Goal: Task Accomplishment & Management: Use online tool/utility

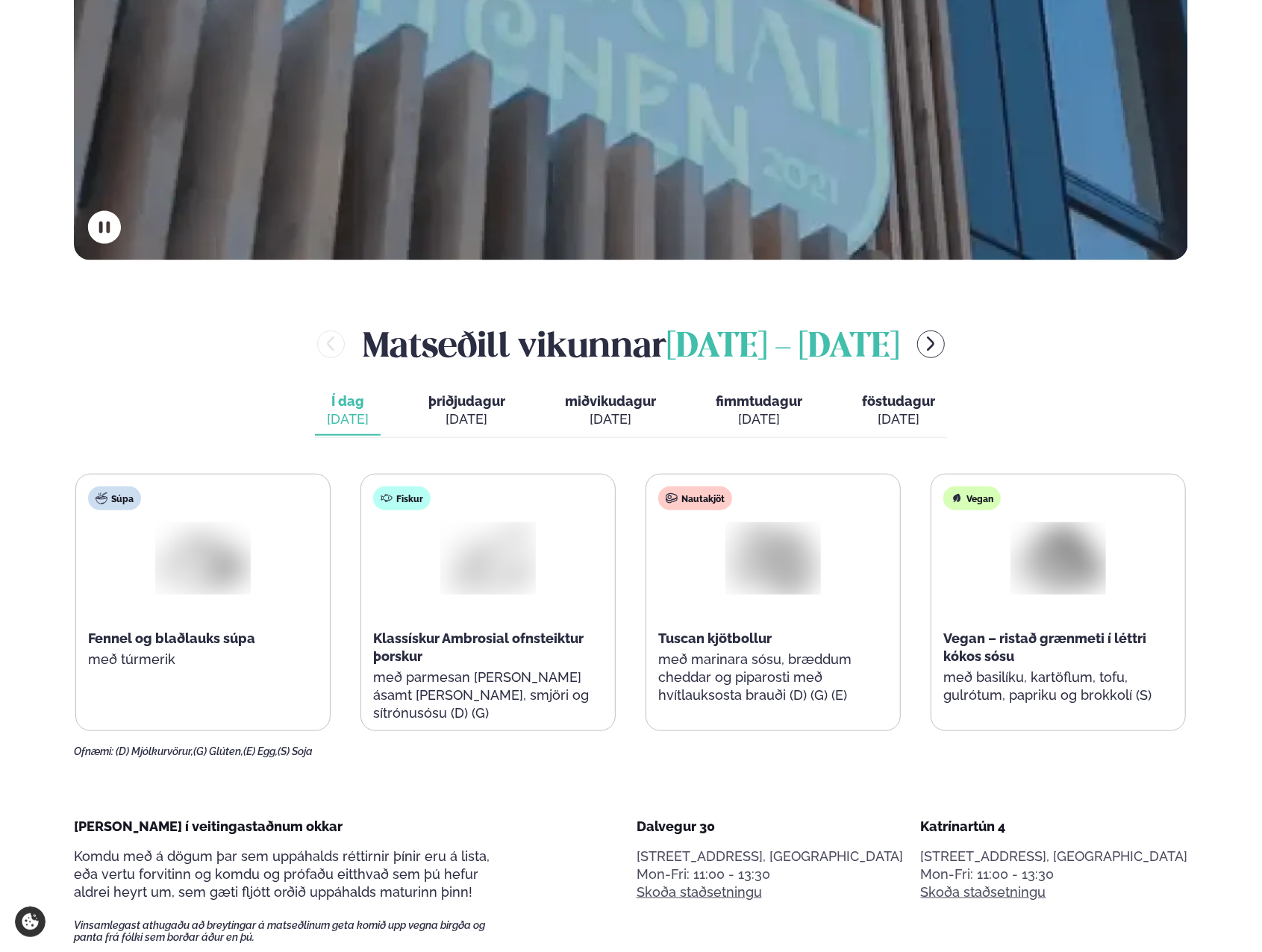
scroll to position [621, 0]
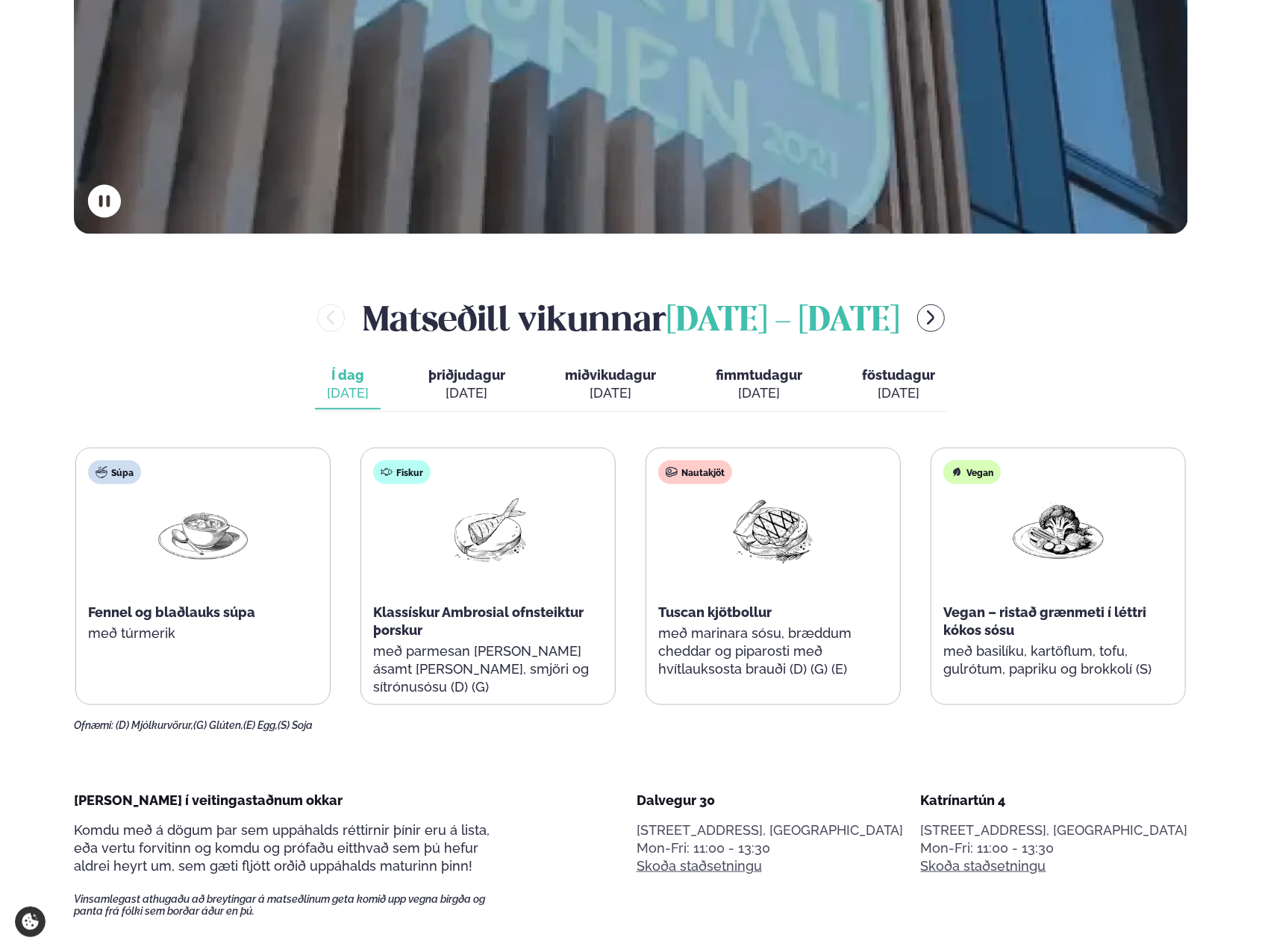
click at [495, 400] on div "[DATE]" at bounding box center [467, 393] width 76 height 18
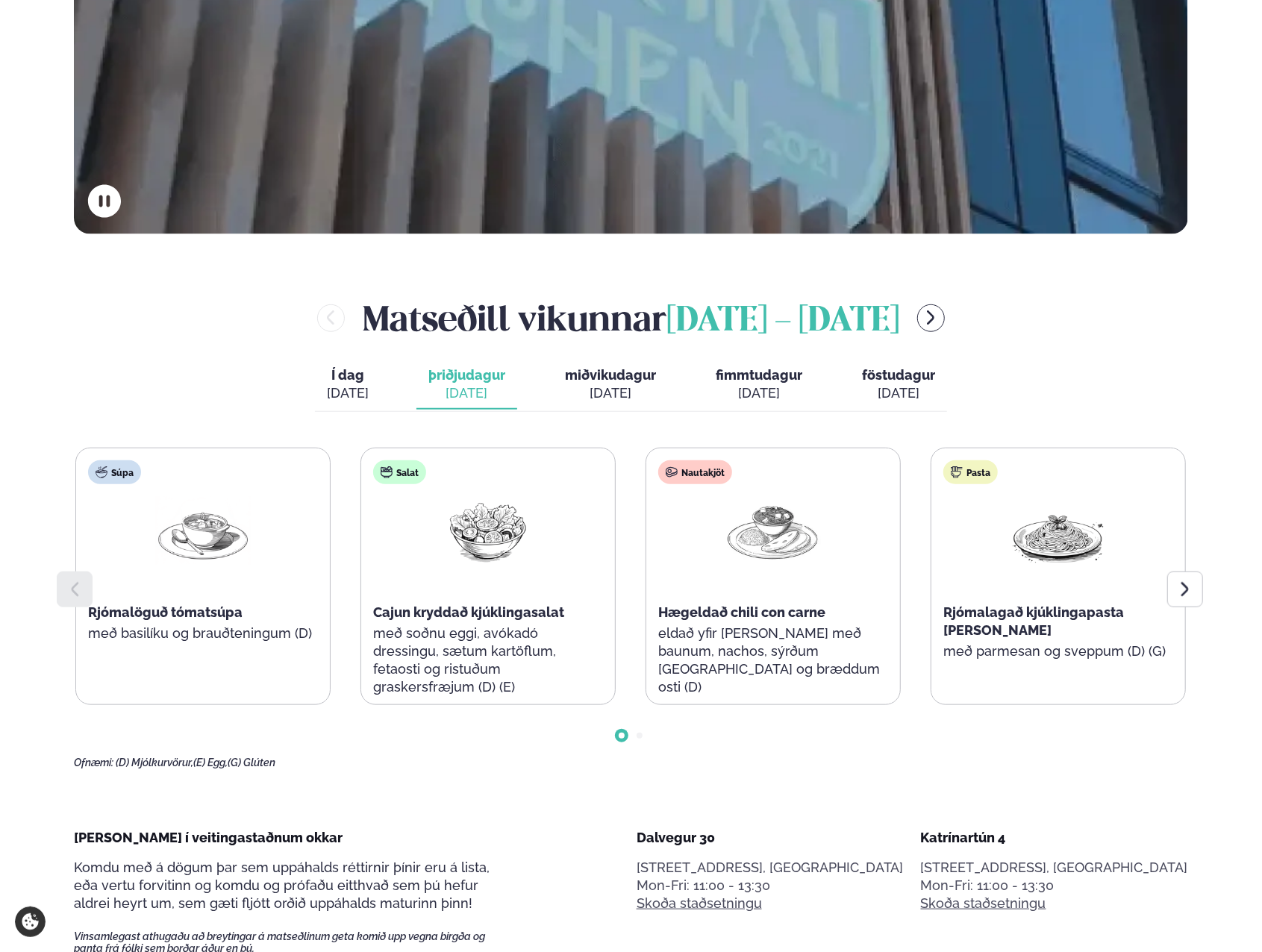
click at [608, 381] on span "miðvikudagur" at bounding box center [610, 375] width 91 height 15
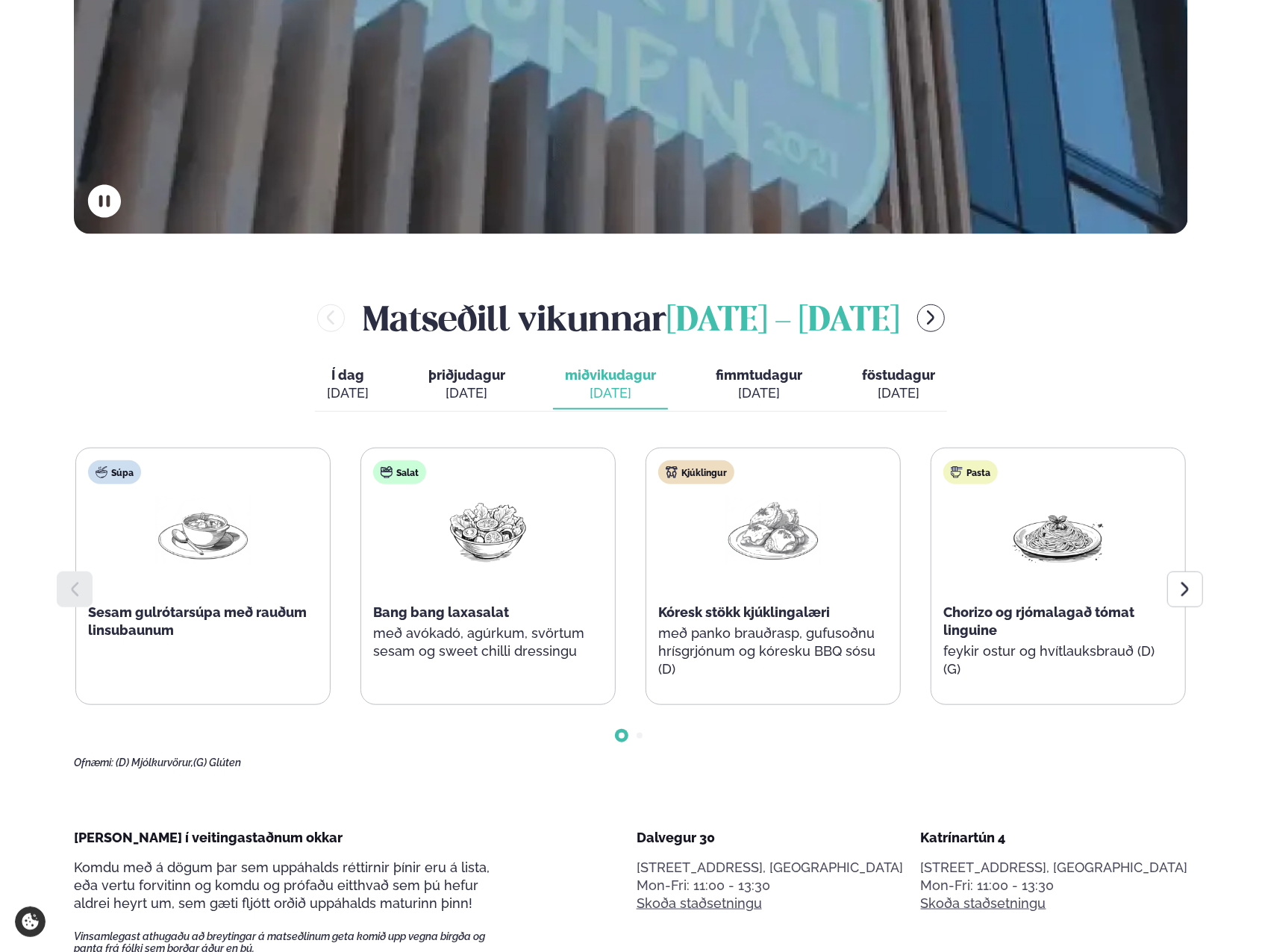
click at [691, 387] on div "Í dag Í d. [DATE] þriðjudagur þri. [DATE] miðvikudagur mið. [DATE] fimmtudagur …" at bounding box center [630, 386] width 632 height 52
click at [726, 386] on div "[DATE]" at bounding box center [759, 393] width 87 height 18
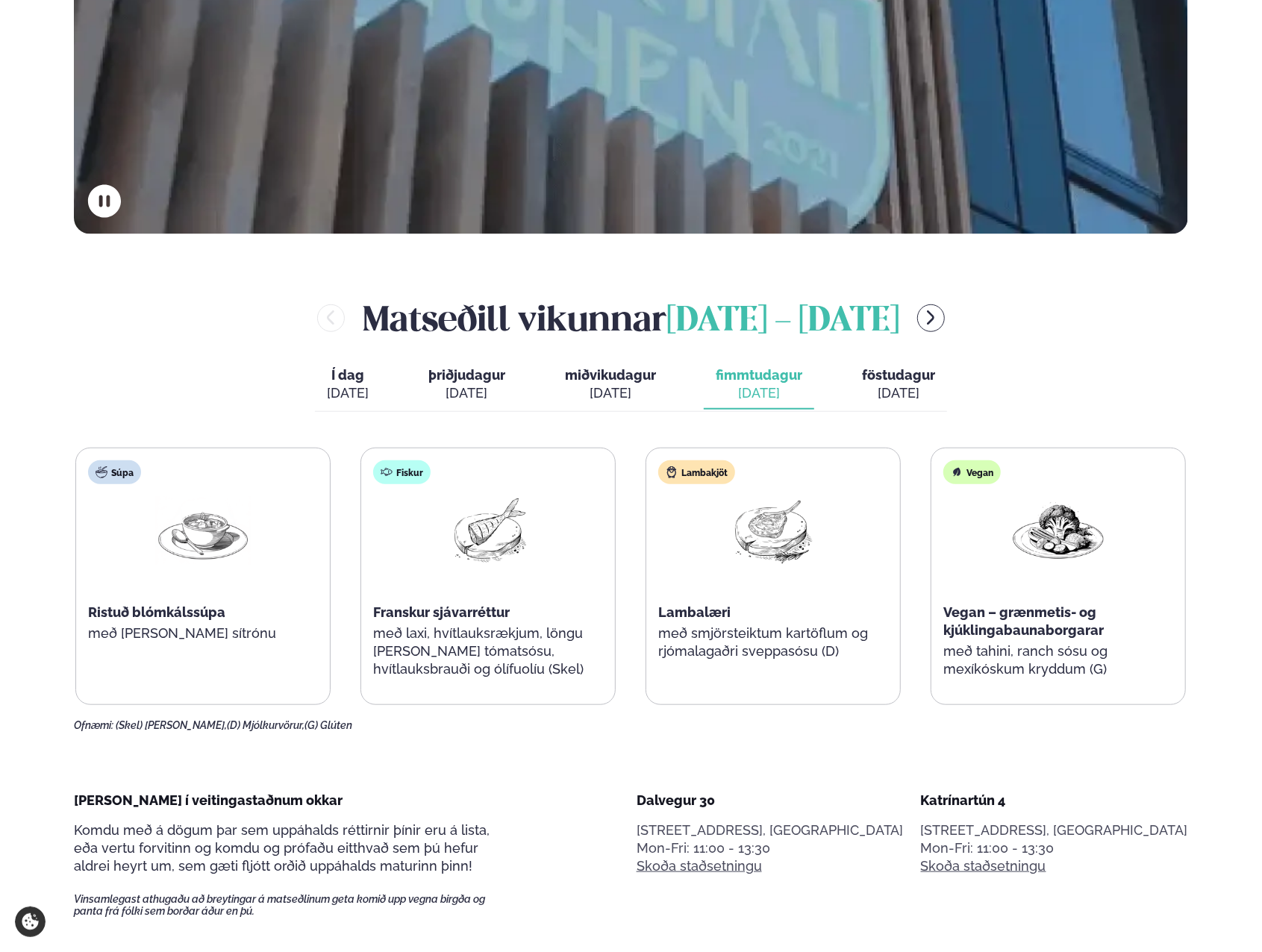
click at [870, 387] on div "[DATE]" at bounding box center [899, 393] width 74 height 18
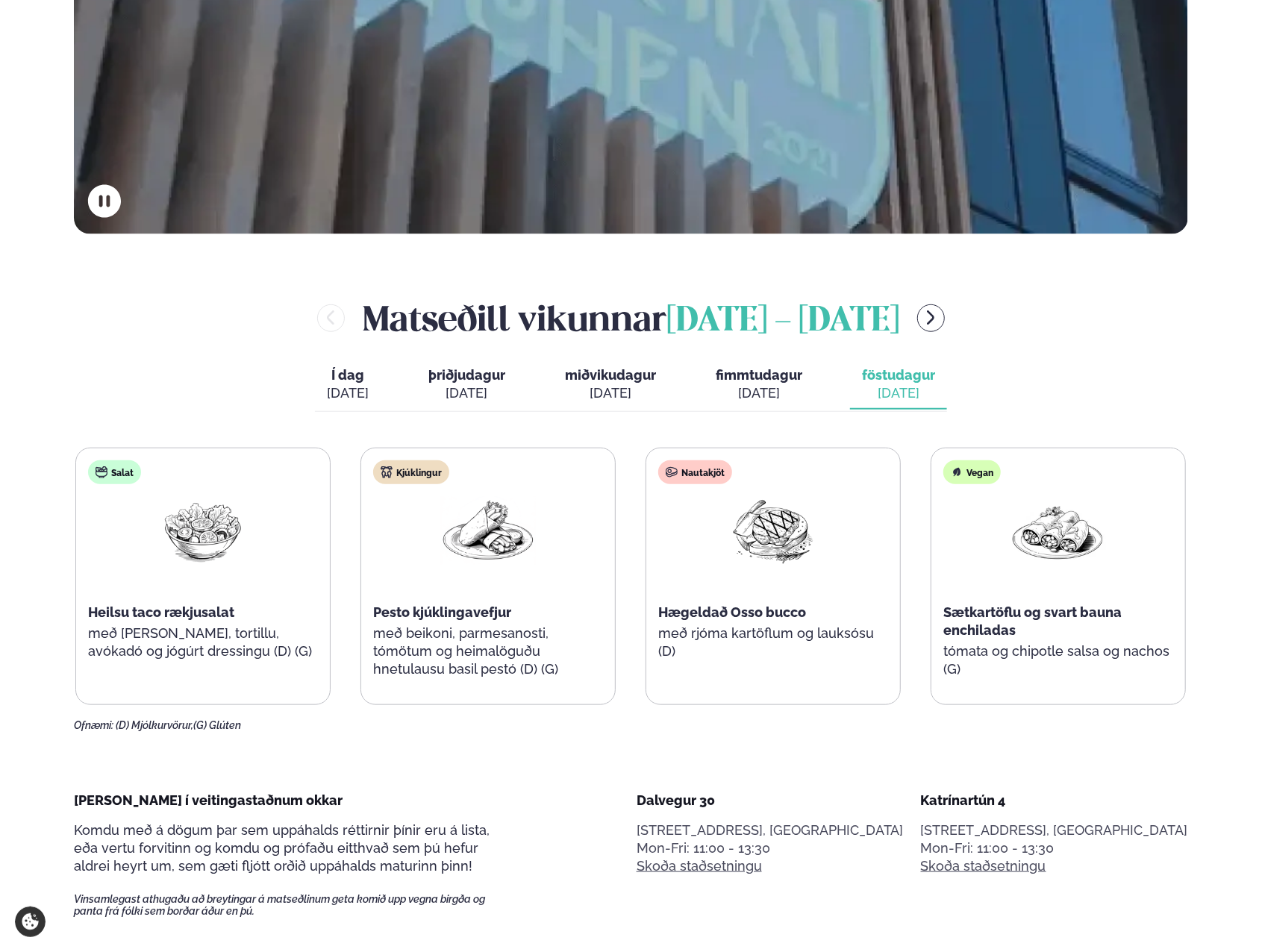
click at [791, 381] on span "fimmtudagur" at bounding box center [759, 375] width 87 height 15
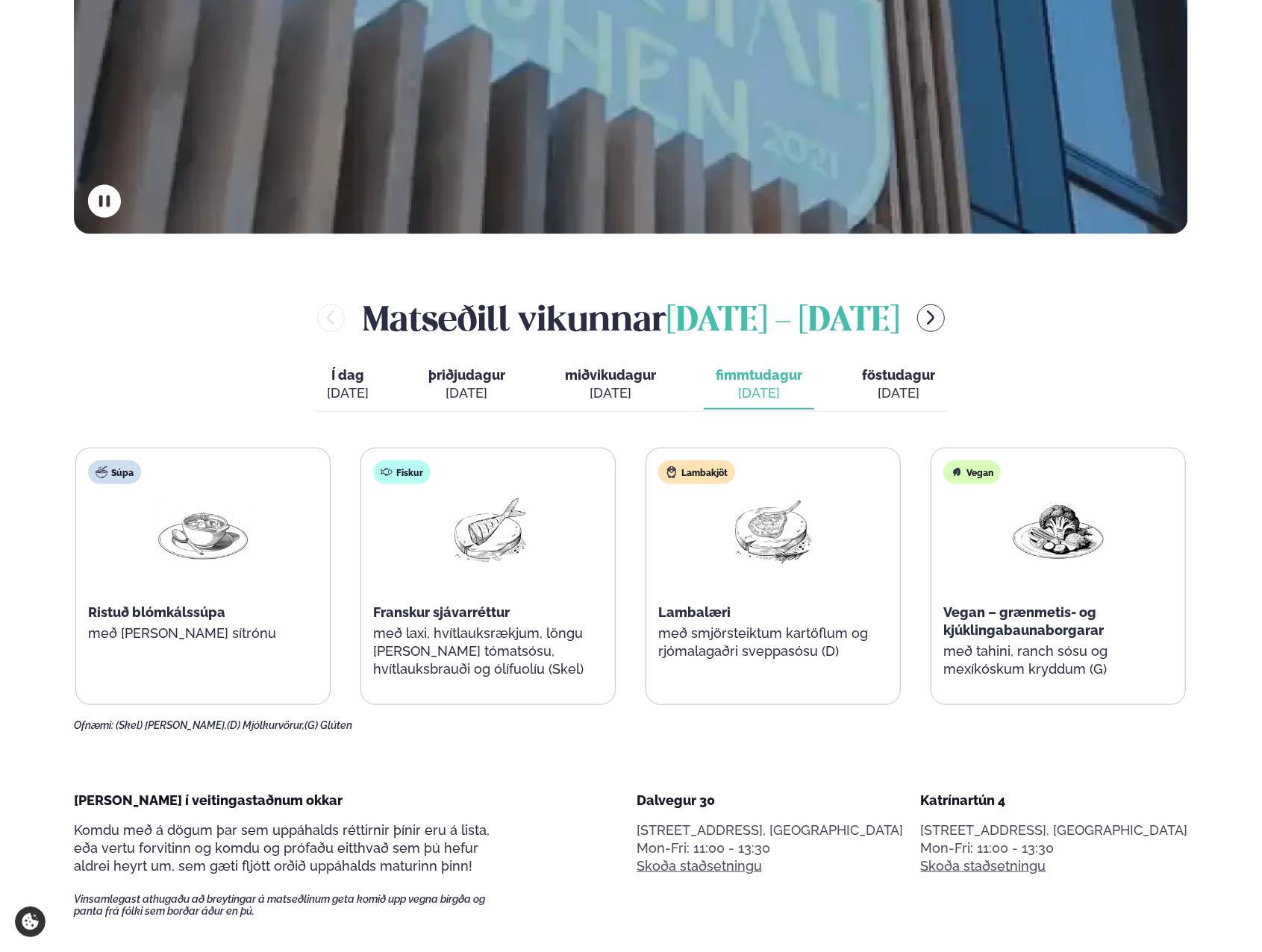
click at [616, 393] on div "[DATE]" at bounding box center [610, 393] width 91 height 18
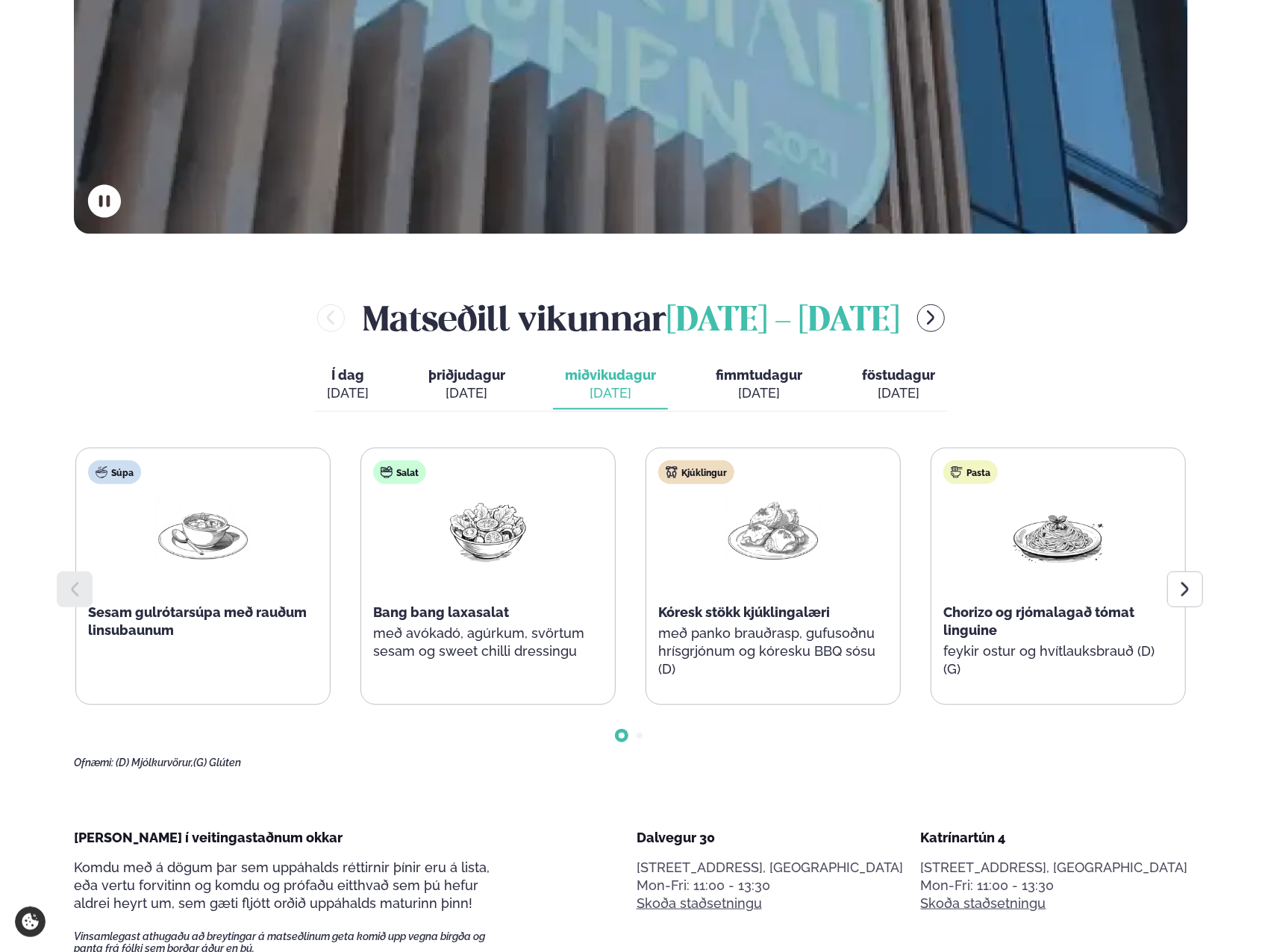
click at [1197, 595] on div at bounding box center [1185, 589] width 35 height 35
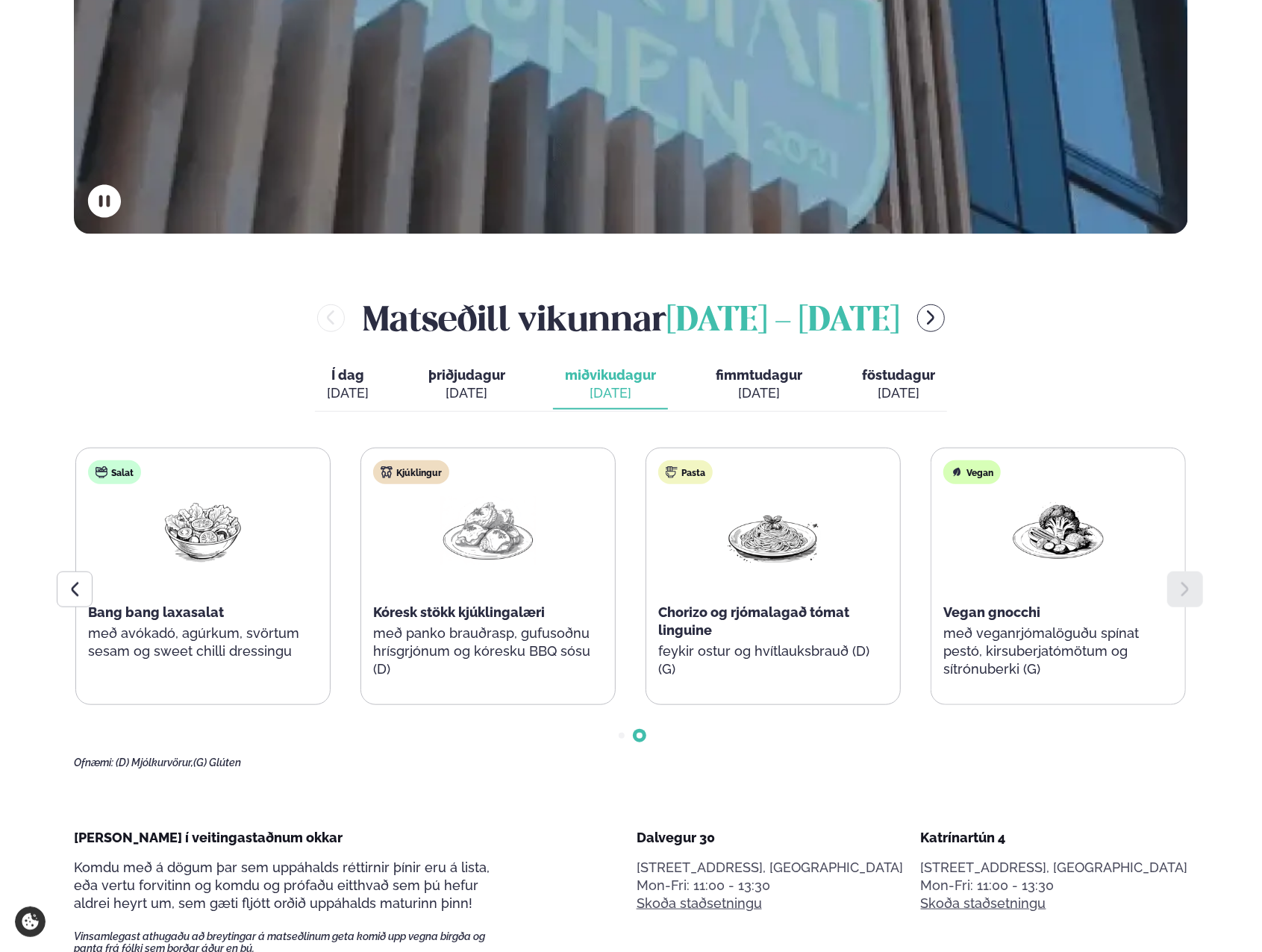
click at [455, 401] on div "[DATE]" at bounding box center [467, 393] width 76 height 18
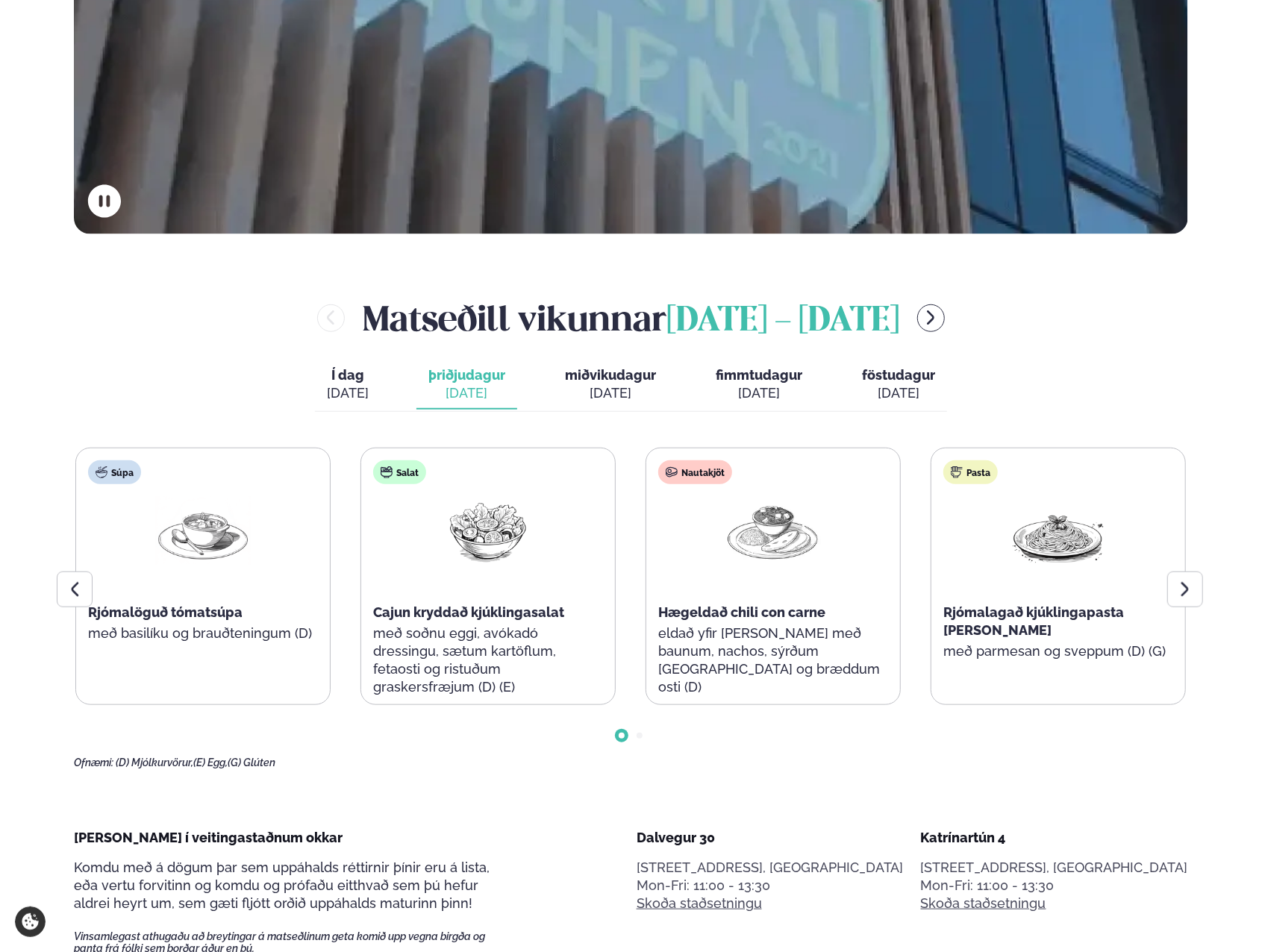
click at [1193, 588] on icon at bounding box center [1185, 589] width 18 height 18
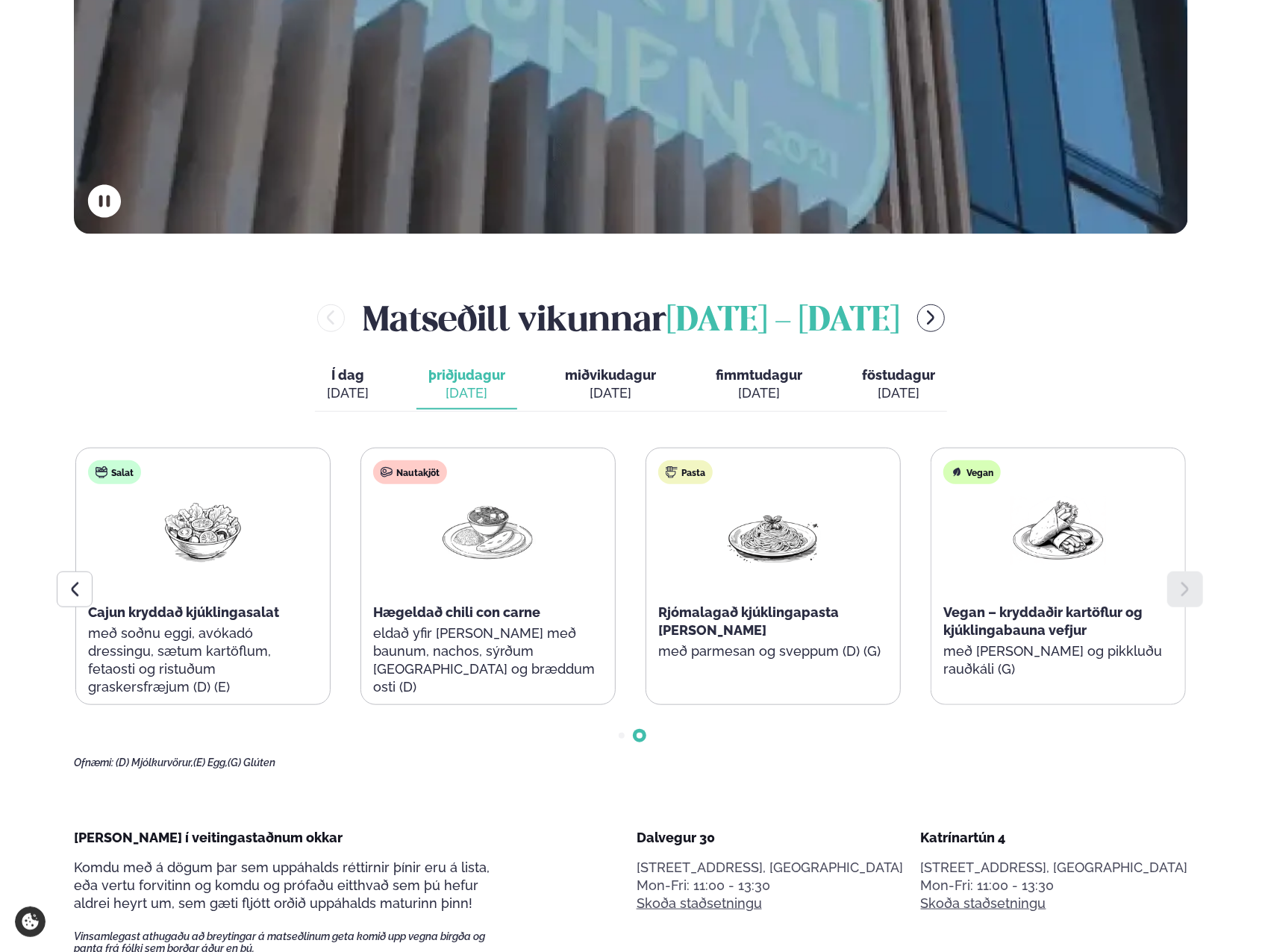
click at [364, 374] on span "Í dag" at bounding box center [348, 375] width 42 height 18
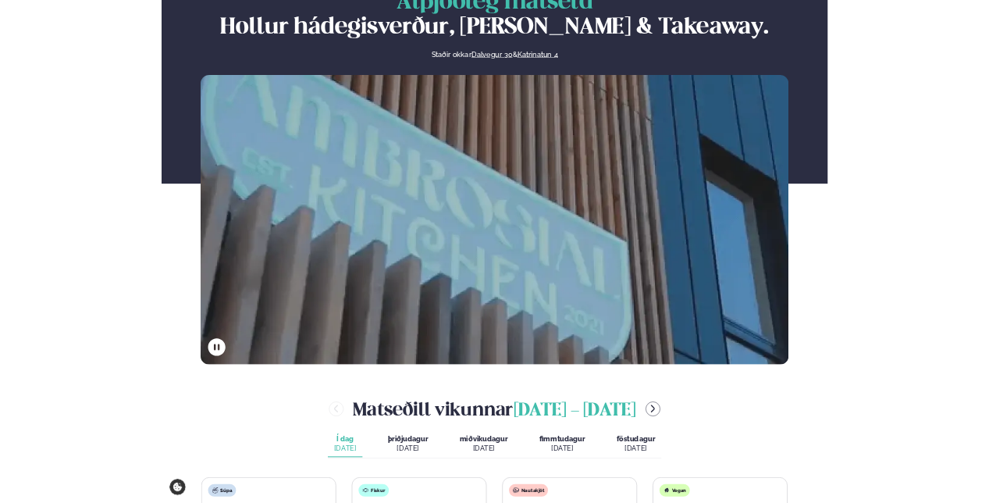
scroll to position [0, 0]
